Goal: Find specific page/section: Find specific page/section

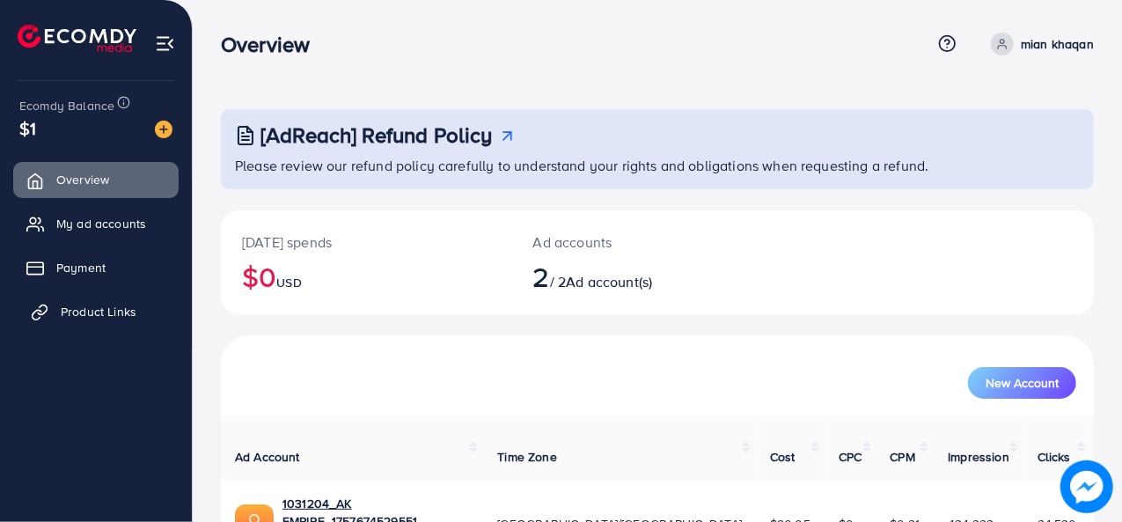
click at [104, 305] on span "Product Links" at bounding box center [99, 312] width 76 height 18
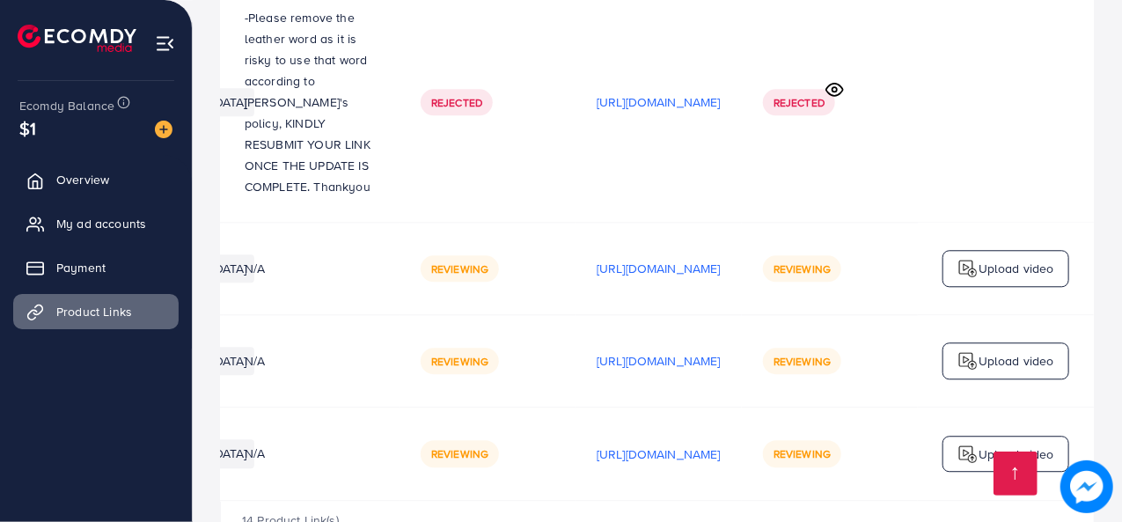
scroll to position [0, 520]
click at [597, 350] on p "[URL][DOMAIN_NAME]" at bounding box center [659, 360] width 124 height 21
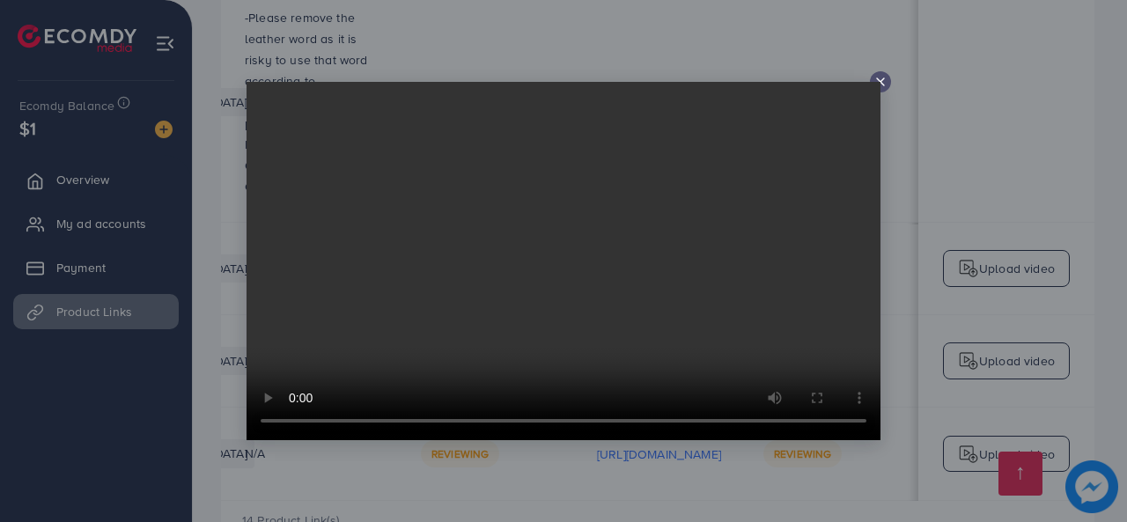
click at [548, 290] on video at bounding box center [563, 261] width 634 height 358
click at [884, 84] on icon at bounding box center [880, 82] width 14 height 14
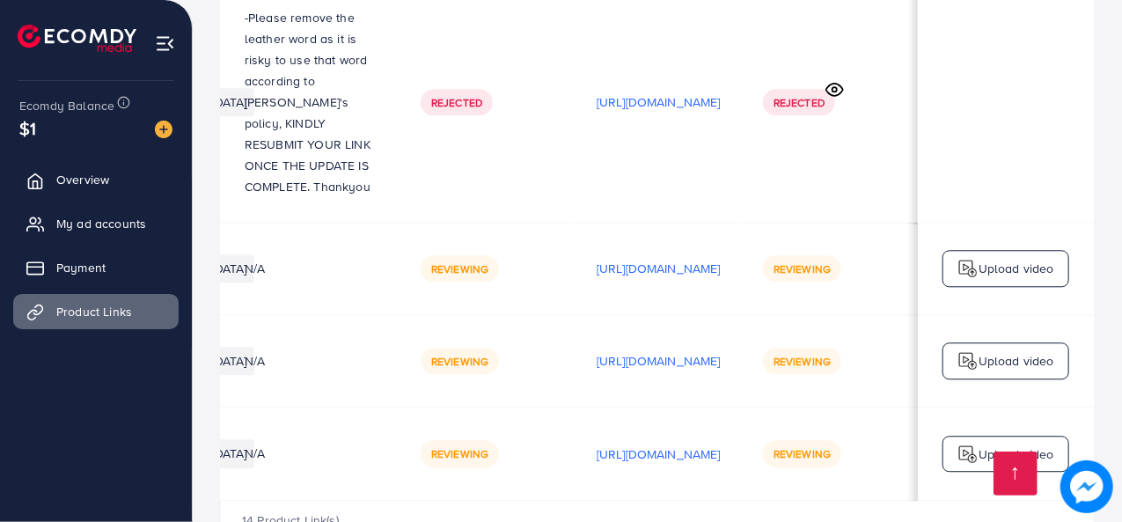
click at [884, 84] on td "Rejected" at bounding box center [830, 102] width 176 height 240
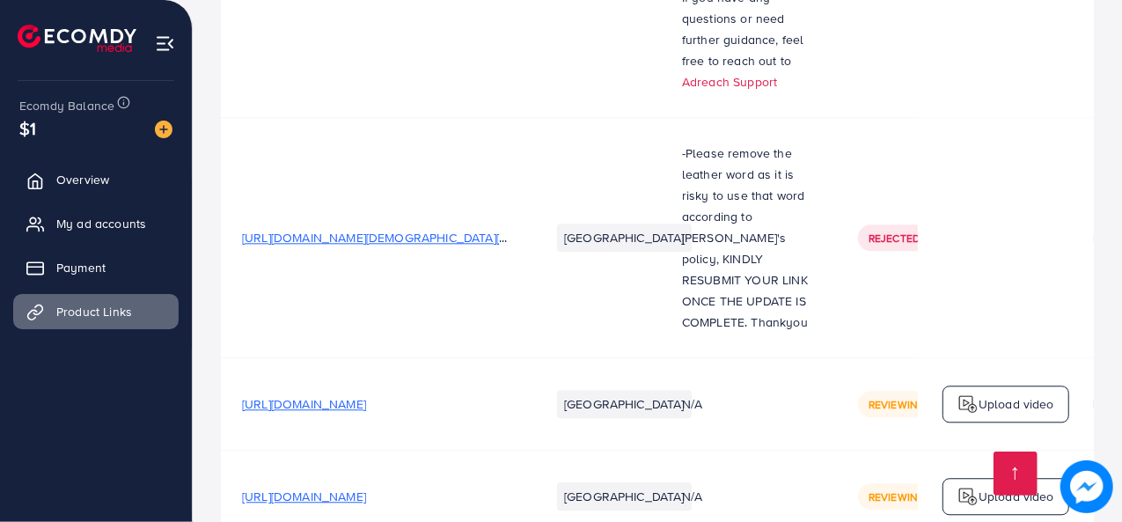
scroll to position [2320, 0]
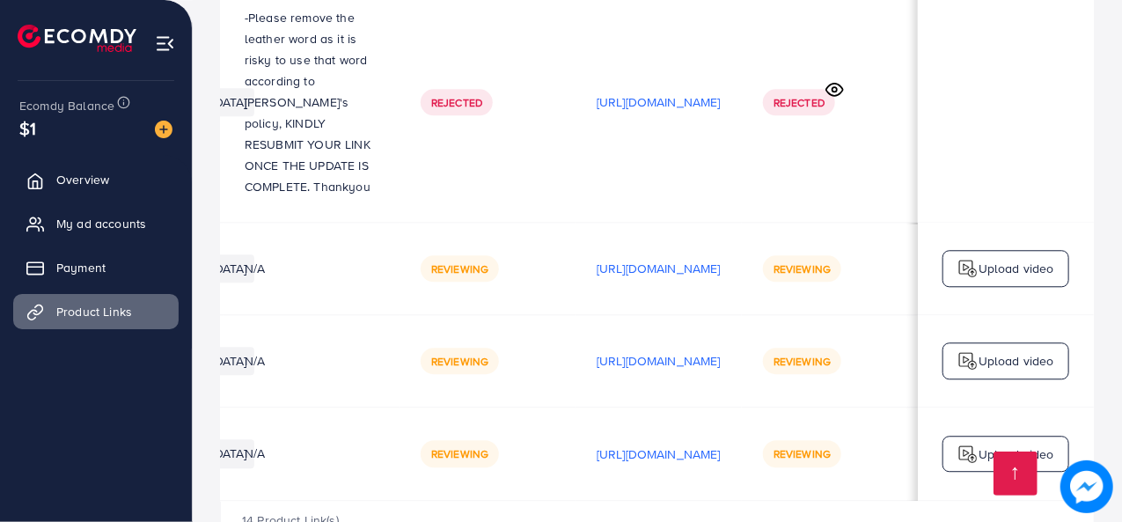
scroll to position [0, 513]
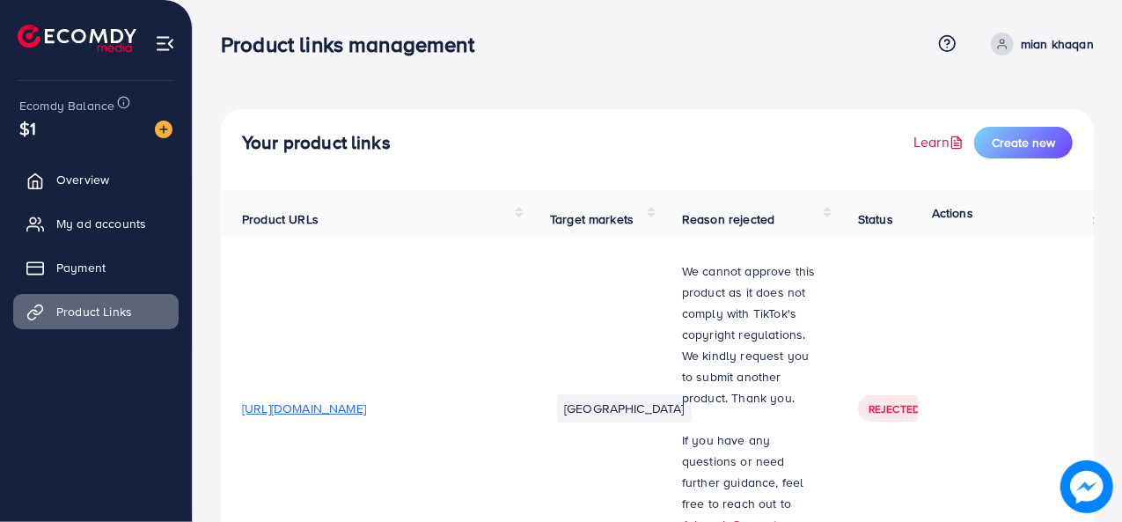
click at [924, 151] on link "Learn" at bounding box center [941, 142] width 54 height 20
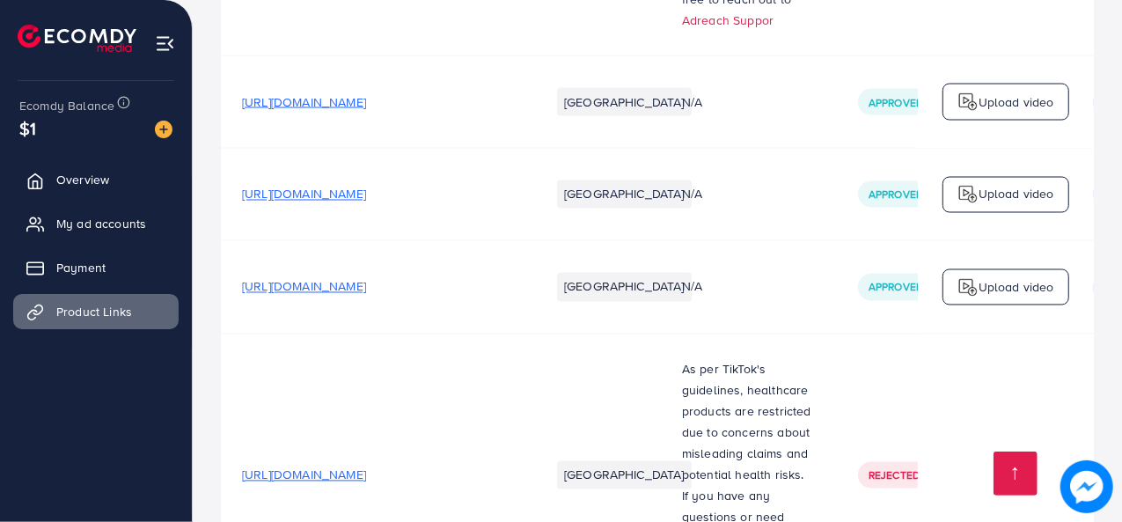
scroll to position [1718, 0]
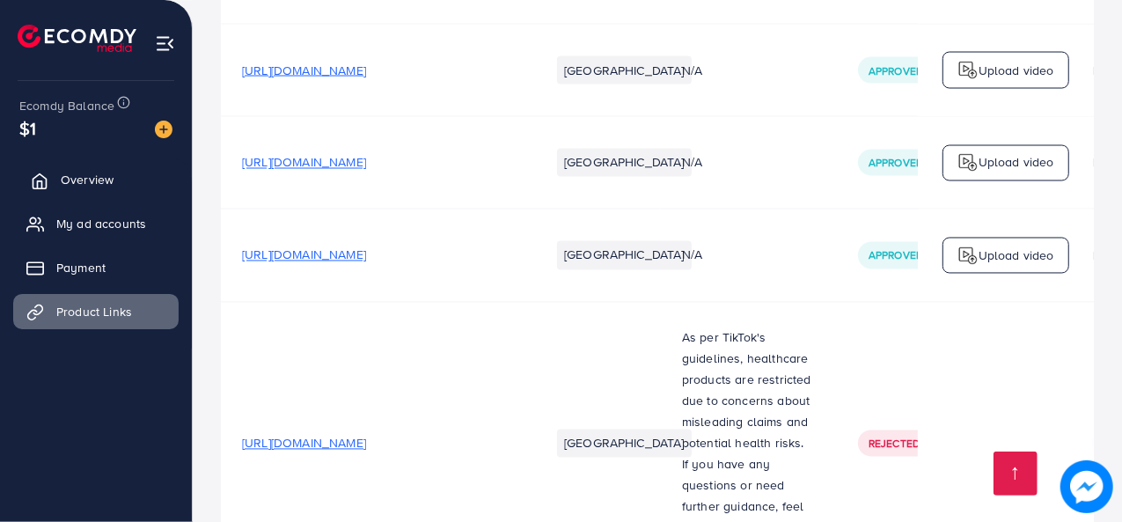
click at [118, 173] on link "Overview" at bounding box center [95, 179] width 165 height 35
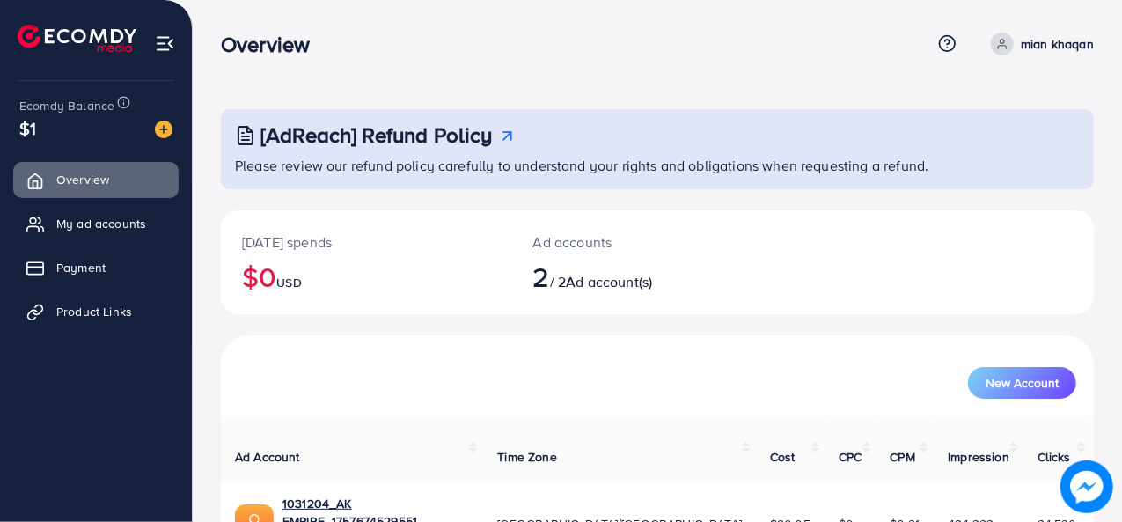
scroll to position [151, 0]
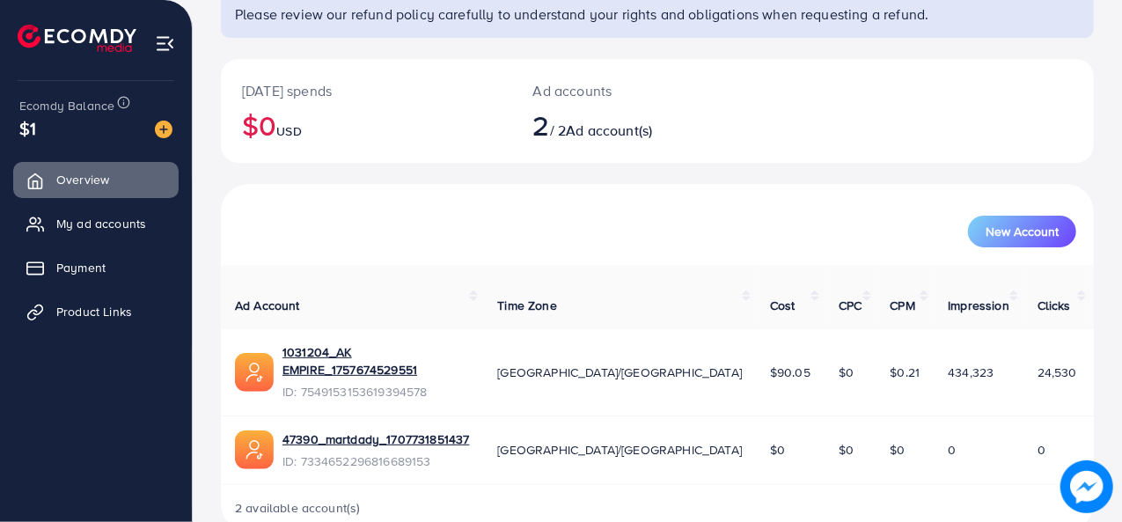
click at [563, 358] on td "Asia/Karachi" at bounding box center [619, 372] width 273 height 86
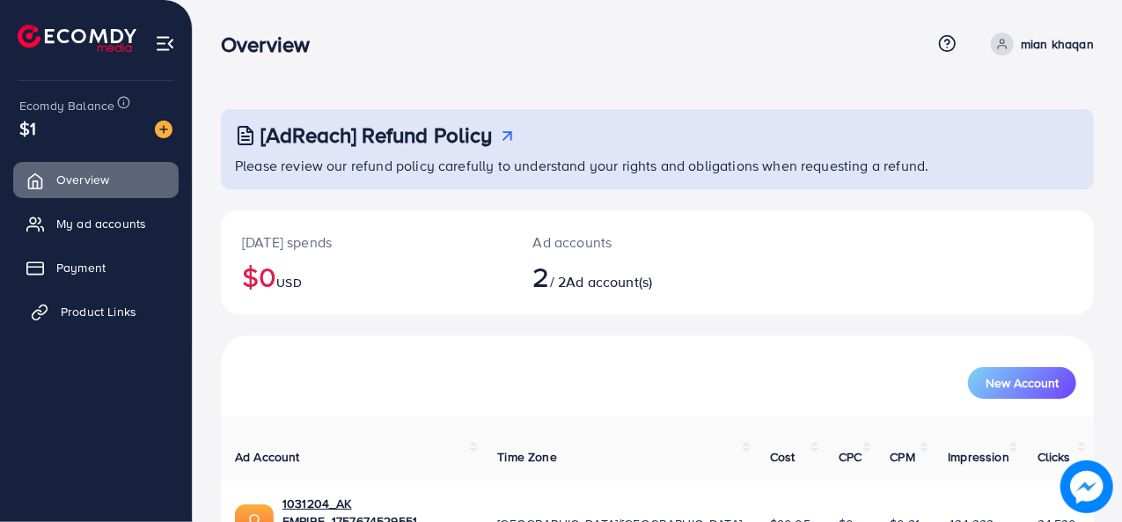
click at [125, 319] on span "Product Links" at bounding box center [99, 312] width 76 height 18
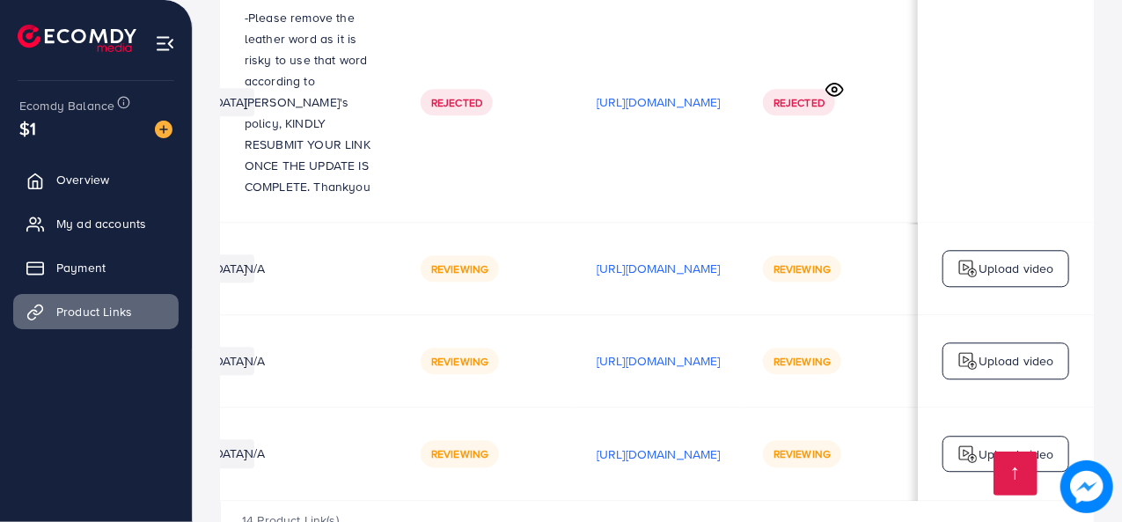
scroll to position [0, 520]
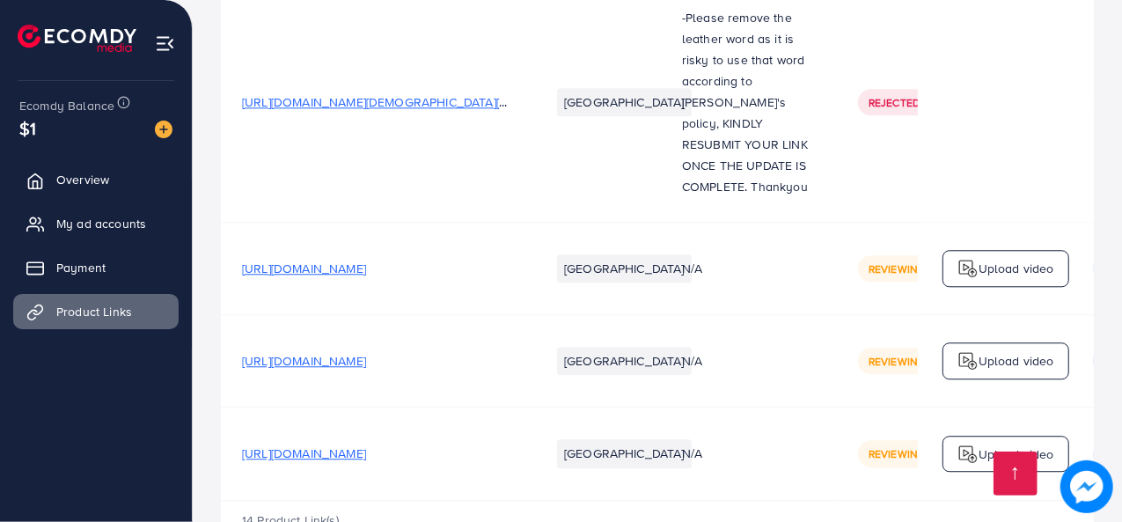
scroll to position [2319, 0]
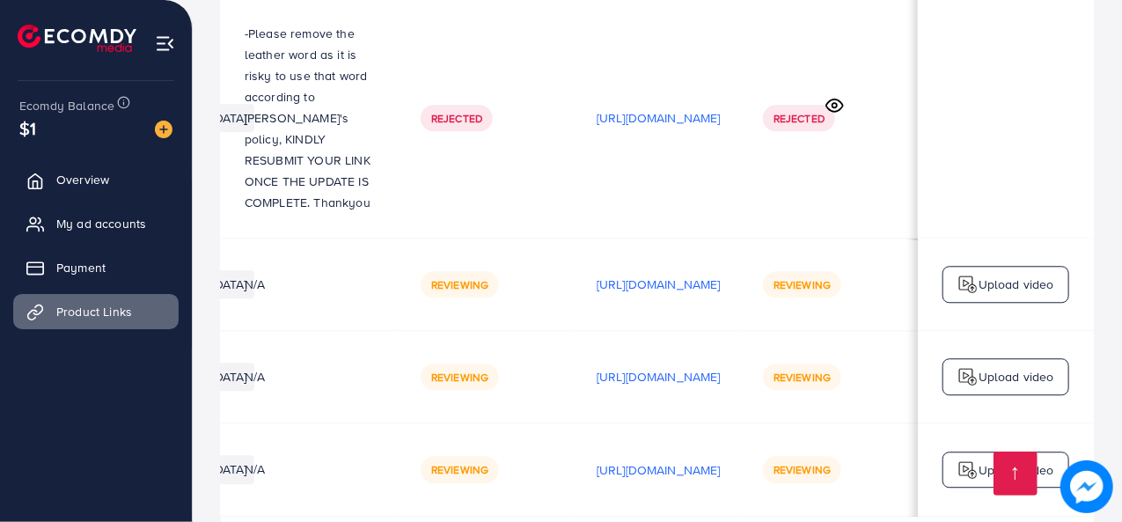
scroll to position [0, 521]
